Goal: Download file/media

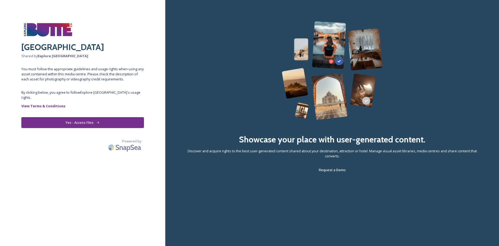
click at [98, 117] on button "Yes - Access Files" at bounding box center [82, 122] width 123 height 11
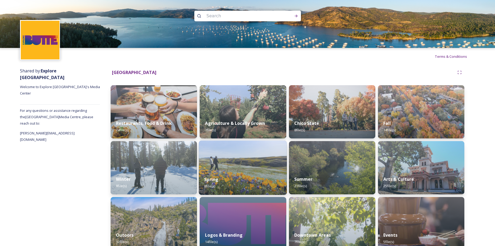
click at [259, 168] on img at bounding box center [243, 168] width 88 height 54
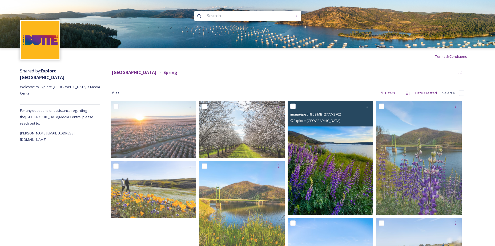
click at [319, 160] on img at bounding box center [331, 158] width 86 height 114
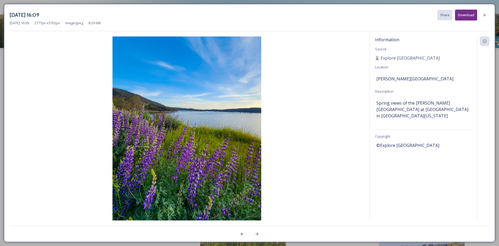
click at [465, 18] on button "Download" at bounding box center [466, 15] width 22 height 11
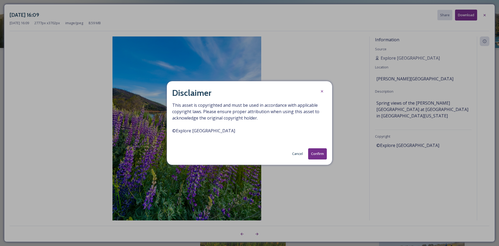
click at [314, 155] on button "Confirm" at bounding box center [317, 154] width 19 height 11
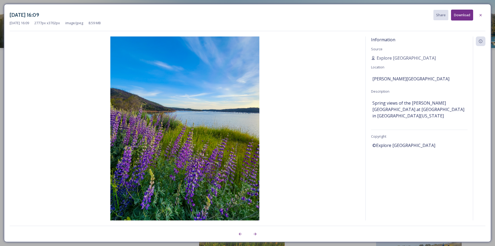
click at [462, 18] on button "Download" at bounding box center [462, 15] width 22 height 11
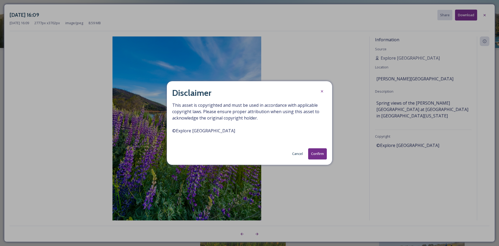
click at [323, 155] on button "Confirm" at bounding box center [317, 154] width 19 height 11
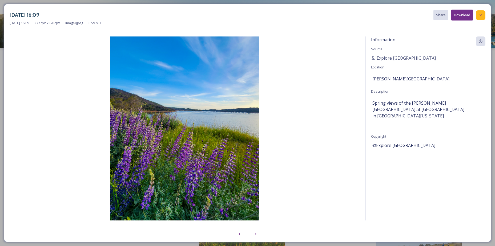
click at [483, 16] on icon at bounding box center [481, 15] width 4 height 4
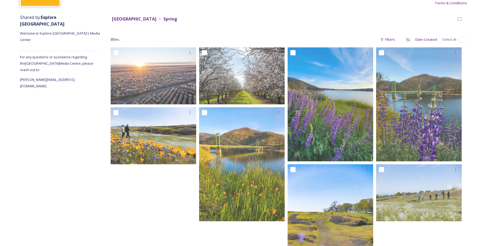
scroll to position [53, 0]
click at [138, 19] on strong "[GEOGRAPHIC_DATA]" at bounding box center [134, 19] width 45 height 6
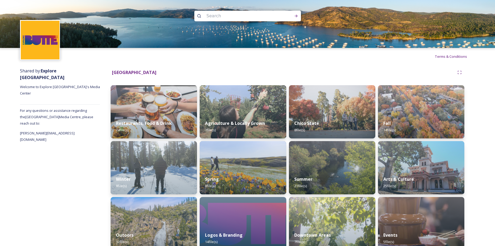
scroll to position [10, 0]
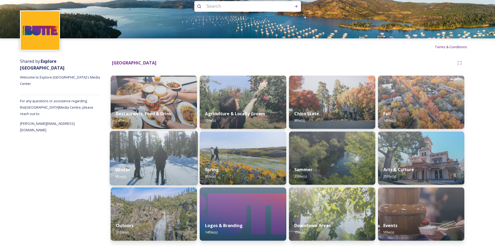
click at [181, 159] on img at bounding box center [154, 158] width 88 height 54
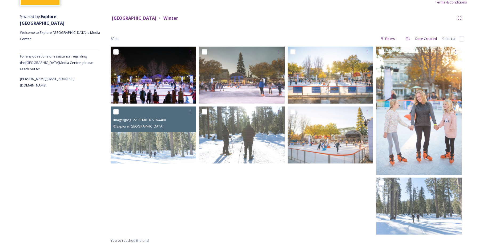
scroll to position [55, 0]
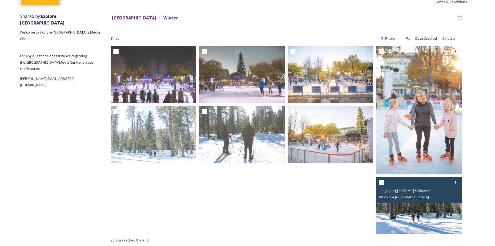
click at [419, 220] on img at bounding box center [419, 206] width 86 height 57
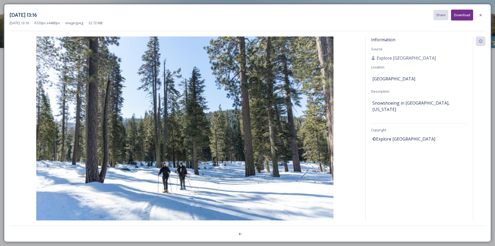
scroll to position [0, 0]
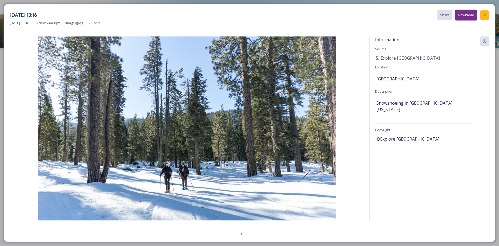
click at [487, 14] on icon at bounding box center [485, 15] width 4 height 4
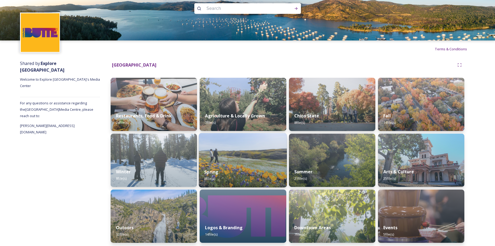
scroll to position [10, 0]
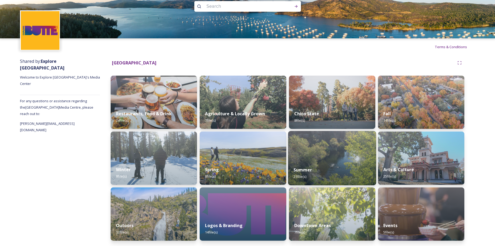
click at [328, 165] on div "Summer 21 file(s)" at bounding box center [332, 173] width 88 height 24
